Goal: Check status: Check status

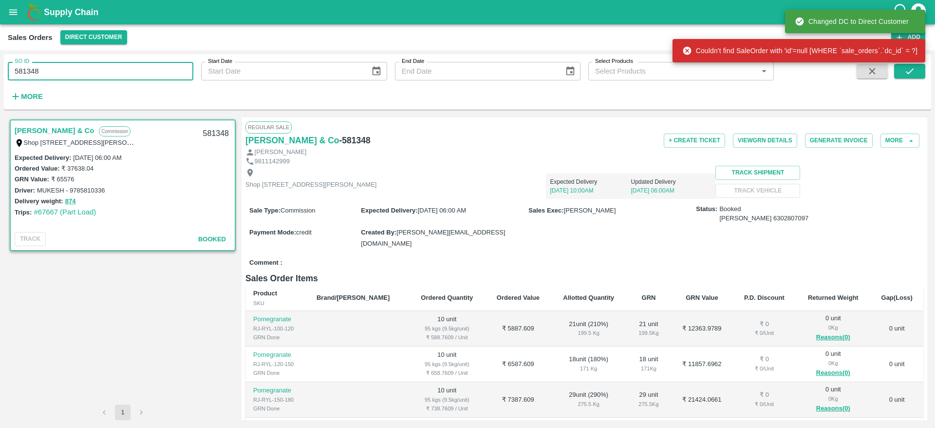
click at [4, 80] on div "SO ID 581348 SO ID Start Date Start Date End Date End Date Select Products Sele…" at bounding box center [387, 79] width 774 height 51
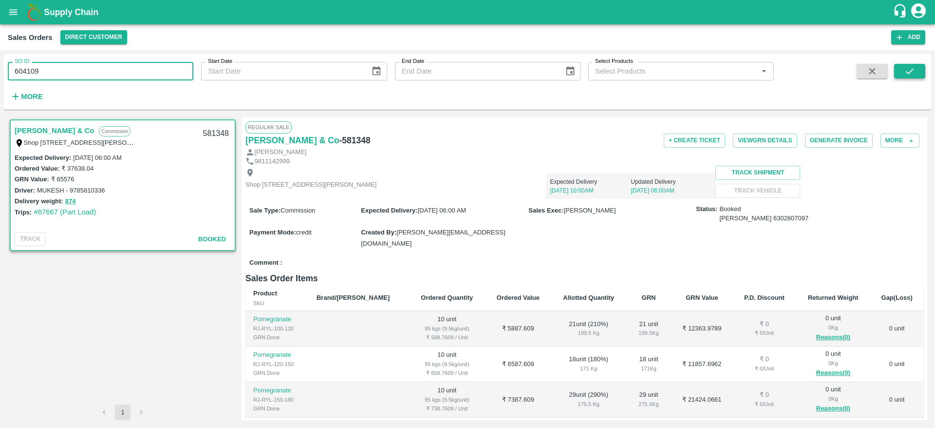
type input "604109"
click at [911, 72] on icon "submit" at bounding box center [910, 71] width 8 height 6
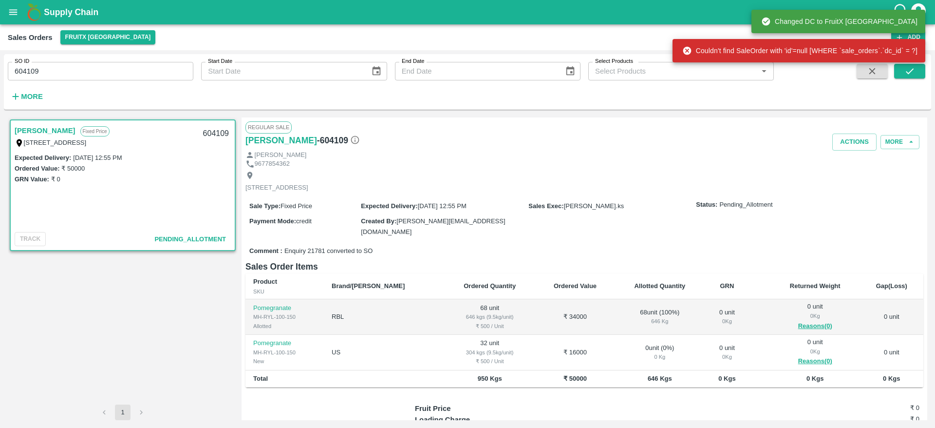
click at [52, 131] on link "[PERSON_NAME]" at bounding box center [45, 130] width 61 height 13
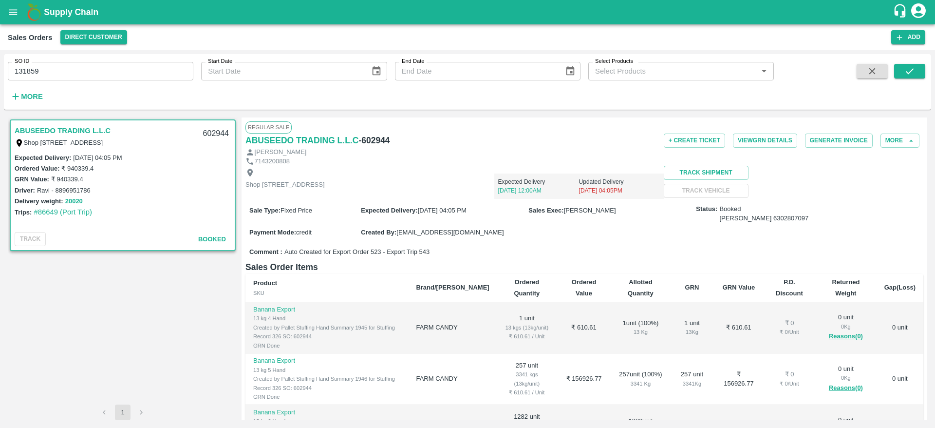
scroll to position [162, 0]
